Goal: Feedback & Contribution: Leave review/rating

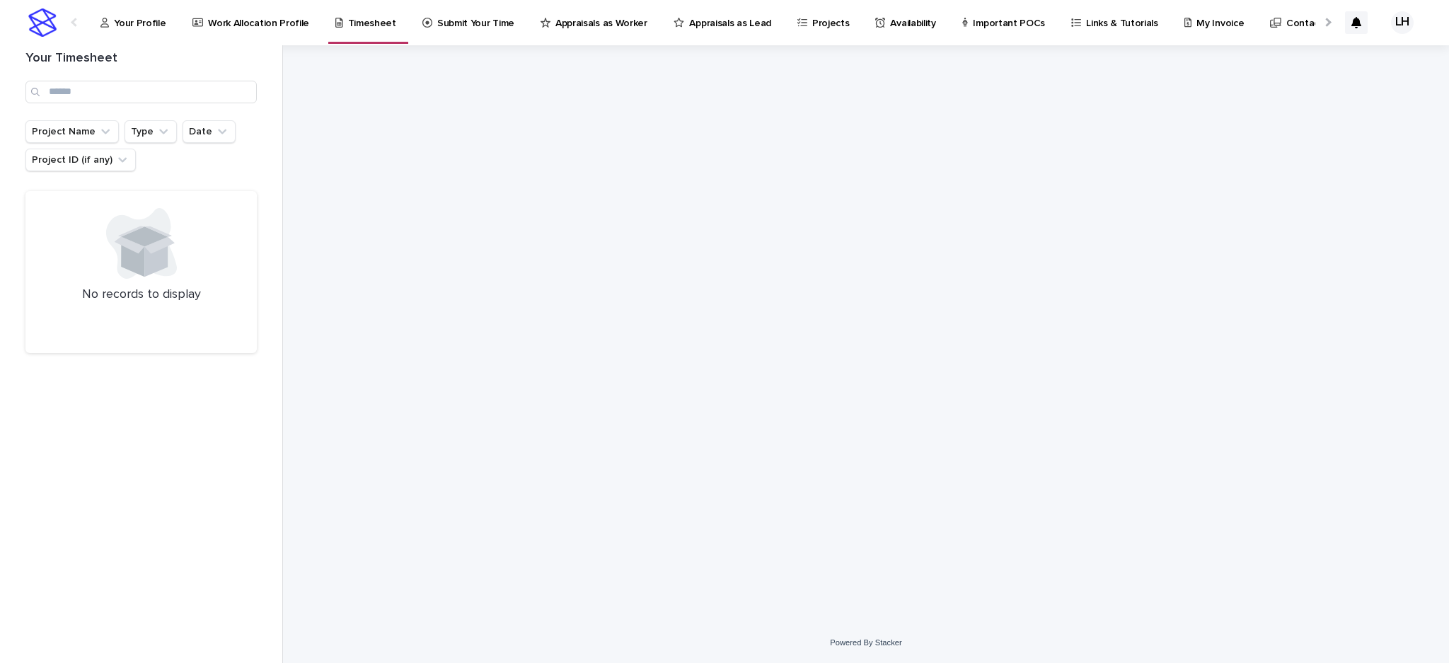
click at [250, 24] on p "Work Allocation Profile" at bounding box center [258, 15] width 101 height 30
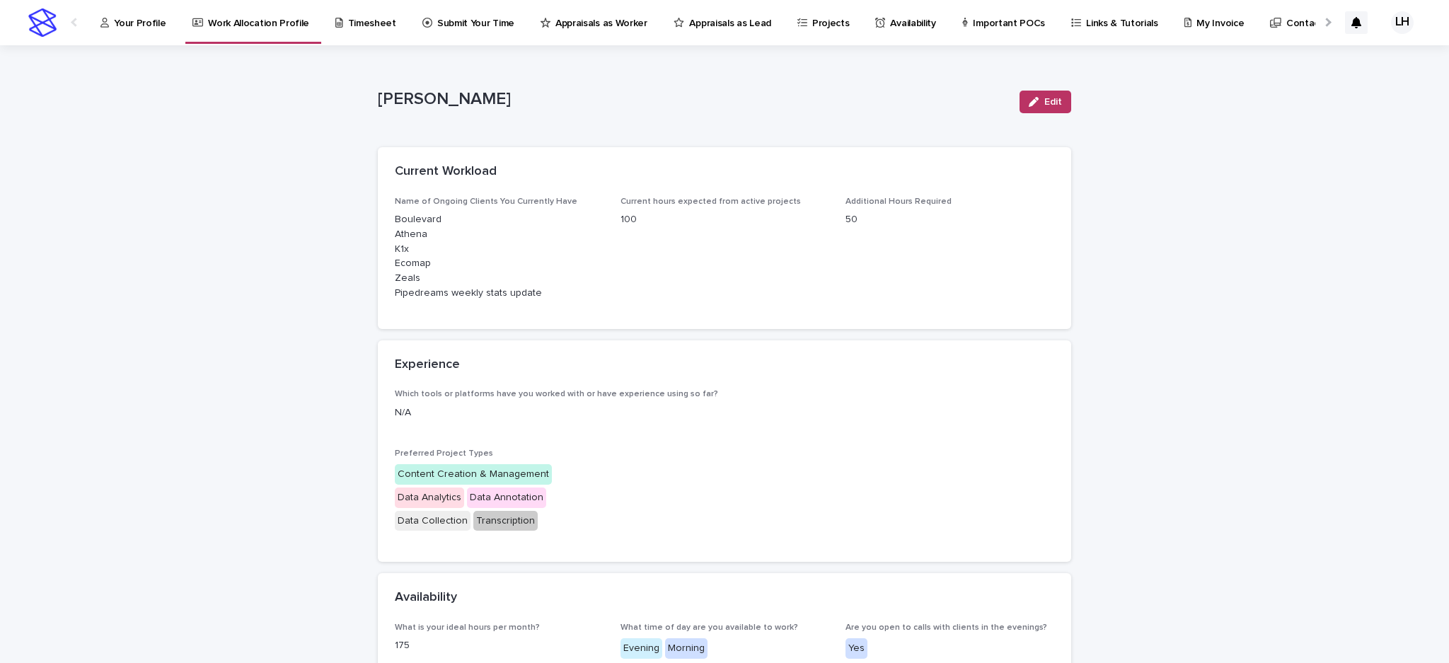
click at [116, 23] on p "Your Profile" at bounding box center [140, 15] width 52 height 30
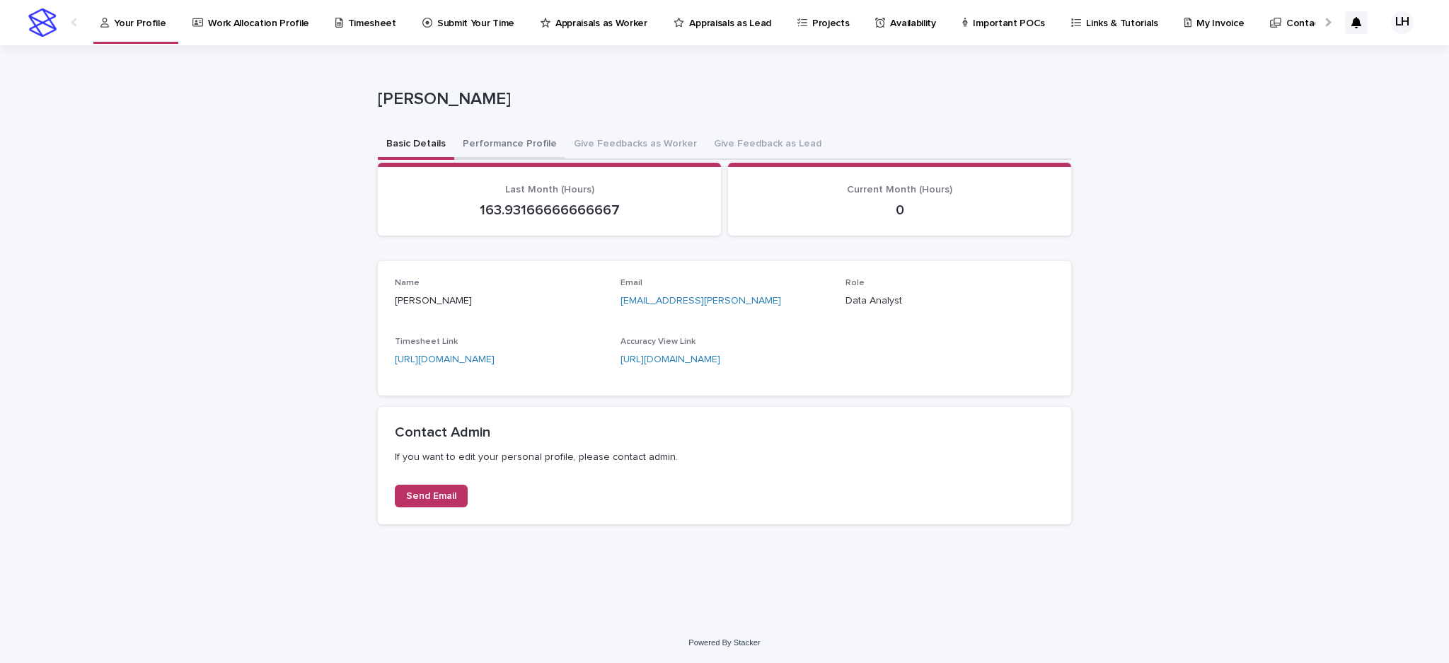
click at [516, 137] on button "Performance Profile" at bounding box center [509, 145] width 111 height 30
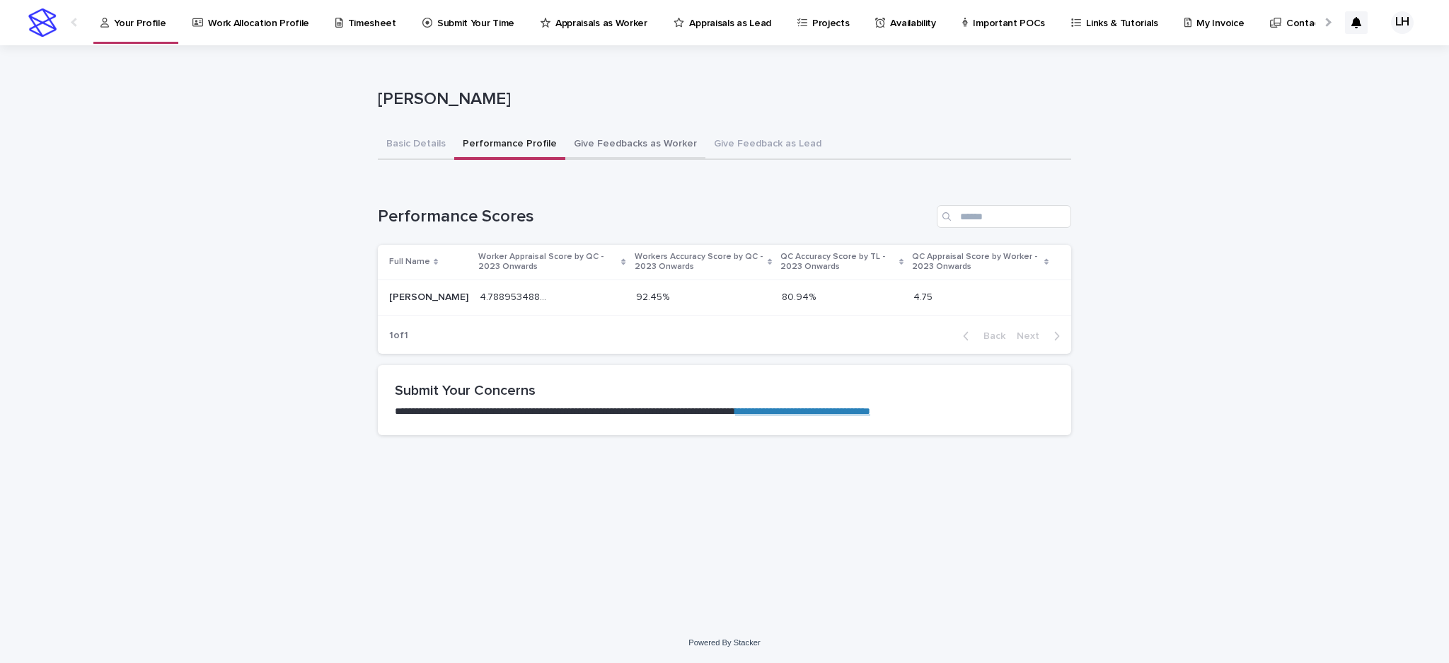
click at [638, 149] on button "Give Feedbacks as Worker" at bounding box center [635, 145] width 140 height 30
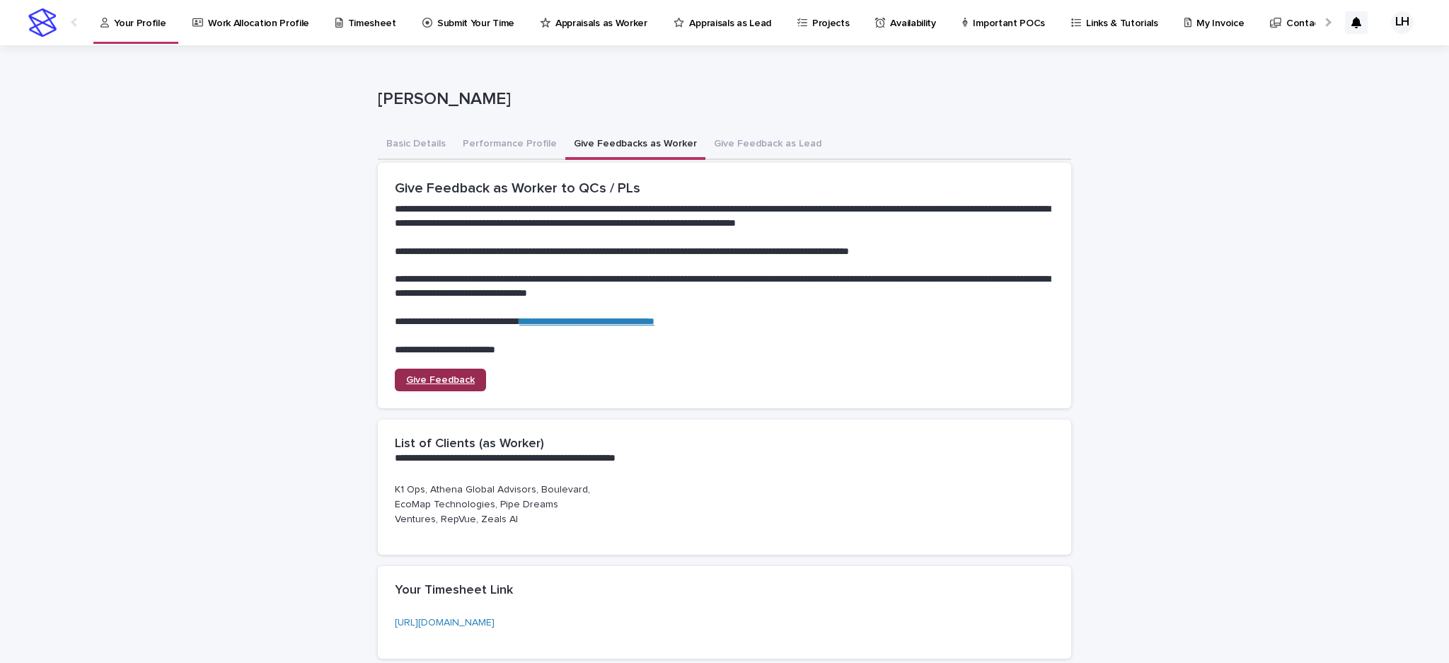
click at [444, 369] on link "Give Feedback" at bounding box center [440, 380] width 91 height 23
